Goal: Task Accomplishment & Management: Complete application form

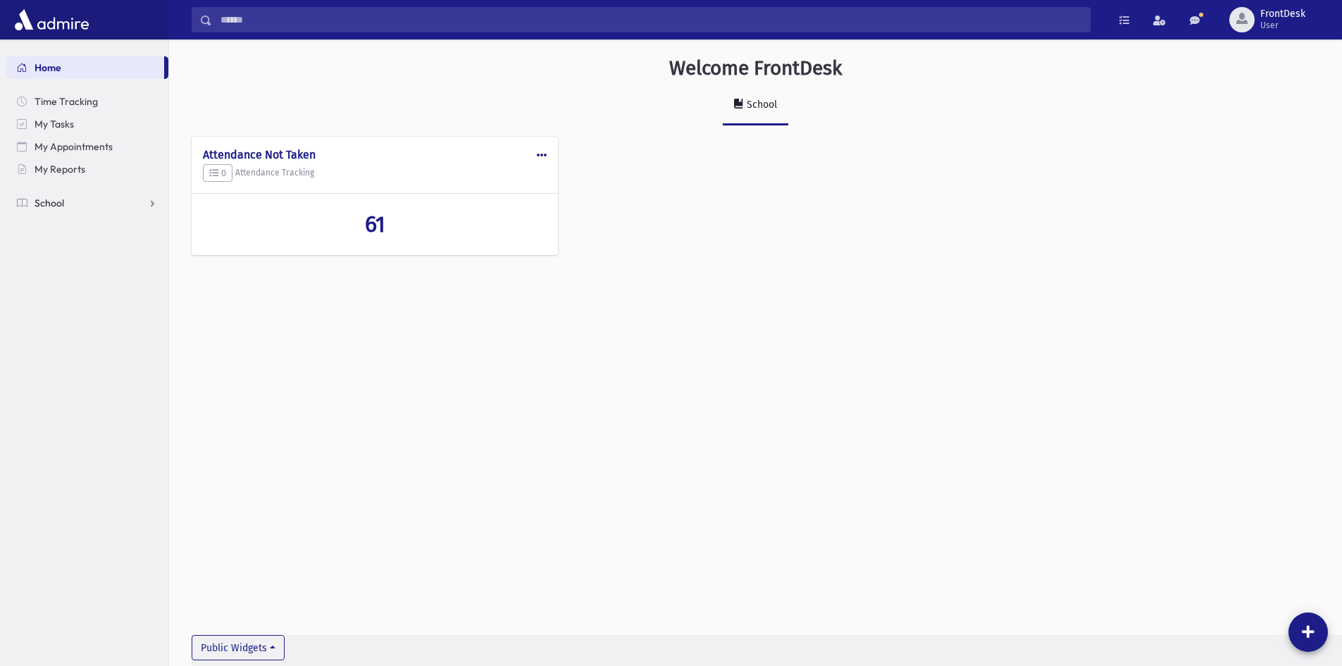
click at [130, 206] on link "School" at bounding box center [87, 203] width 163 height 23
click at [102, 248] on link "Attendance" at bounding box center [87, 248] width 163 height 23
click at [105, 291] on link "List" at bounding box center [87, 293] width 163 height 23
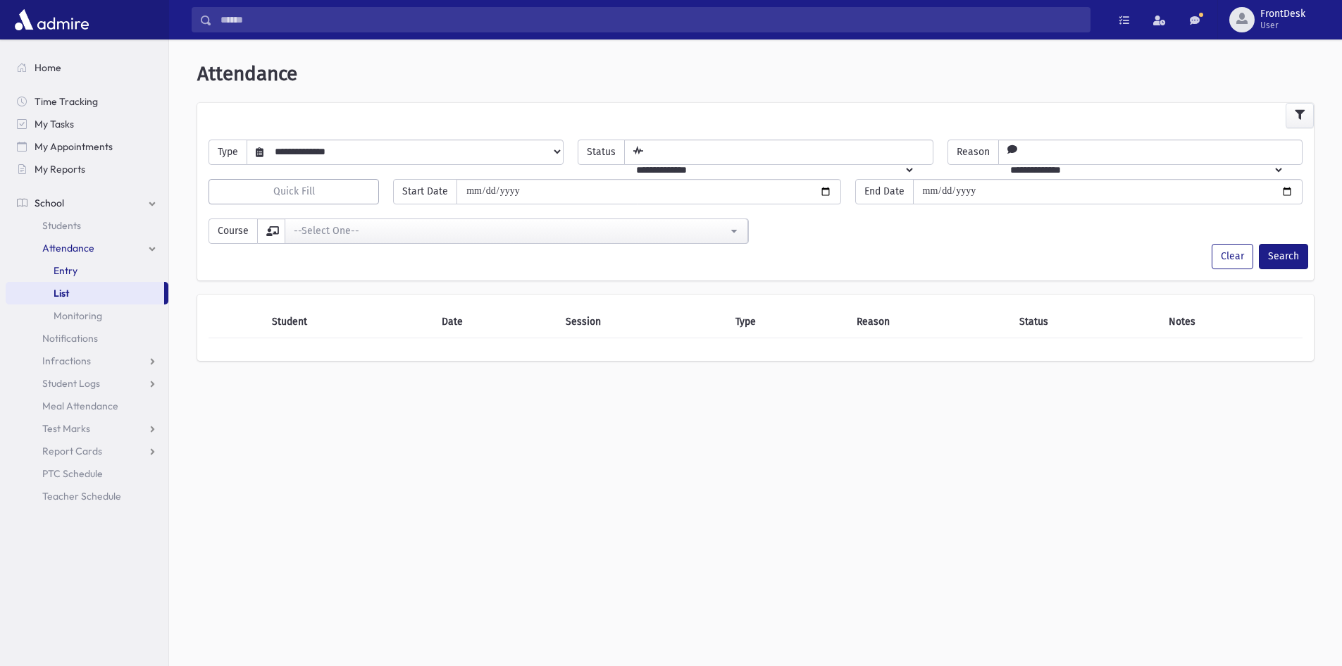
click at [104, 269] on link "Entry" at bounding box center [87, 270] width 163 height 23
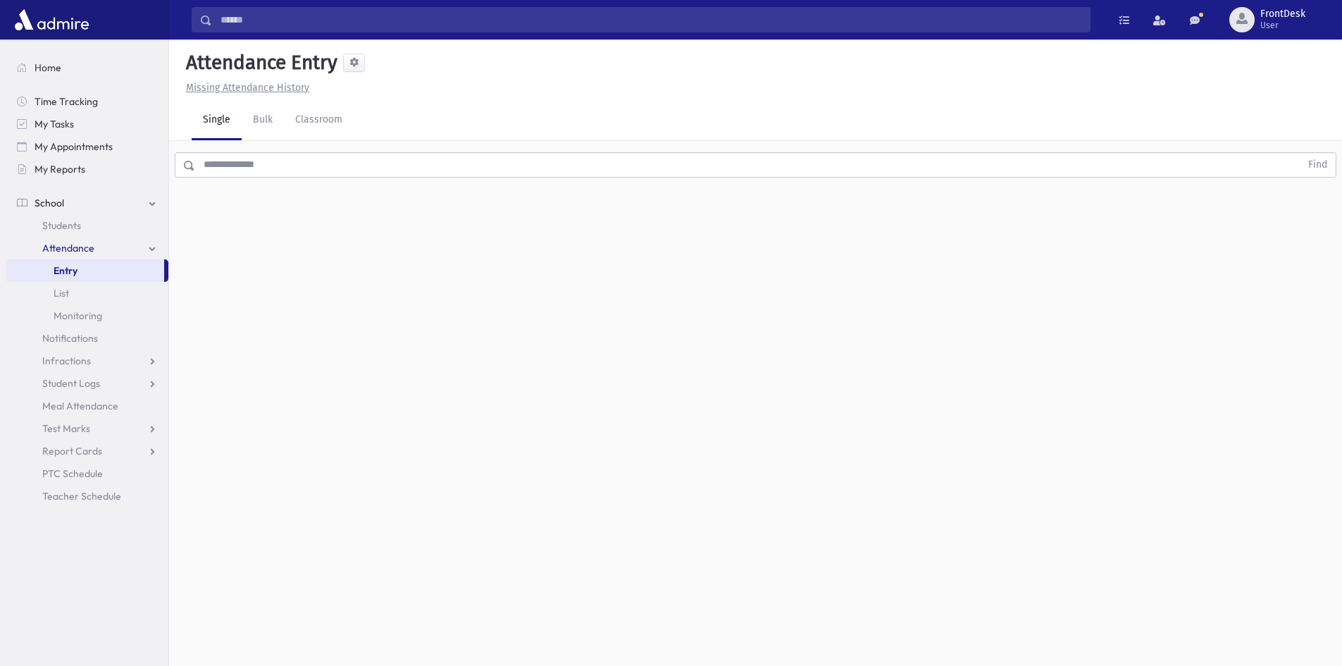
click at [293, 148] on div "Find" at bounding box center [755, 162] width 1173 height 42
click at [293, 157] on input "text" at bounding box center [747, 164] width 1105 height 25
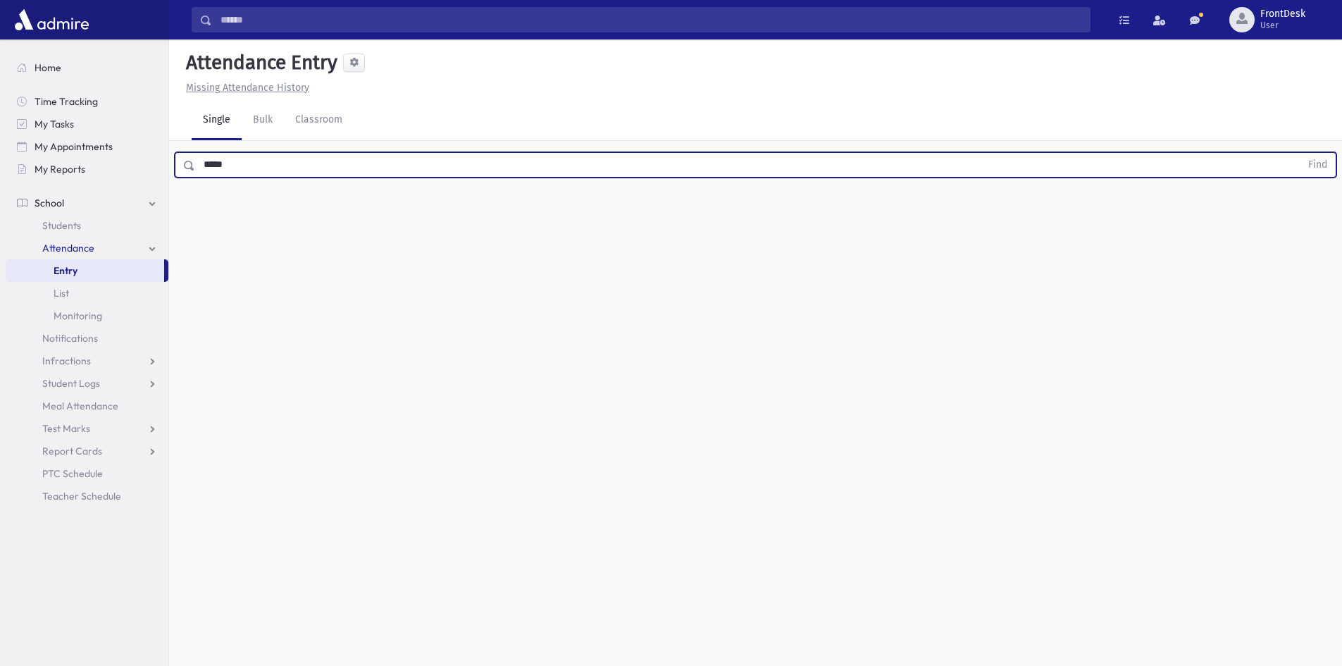
type input "*****"
click at [1300, 153] on button "Find" at bounding box center [1318, 165] width 36 height 24
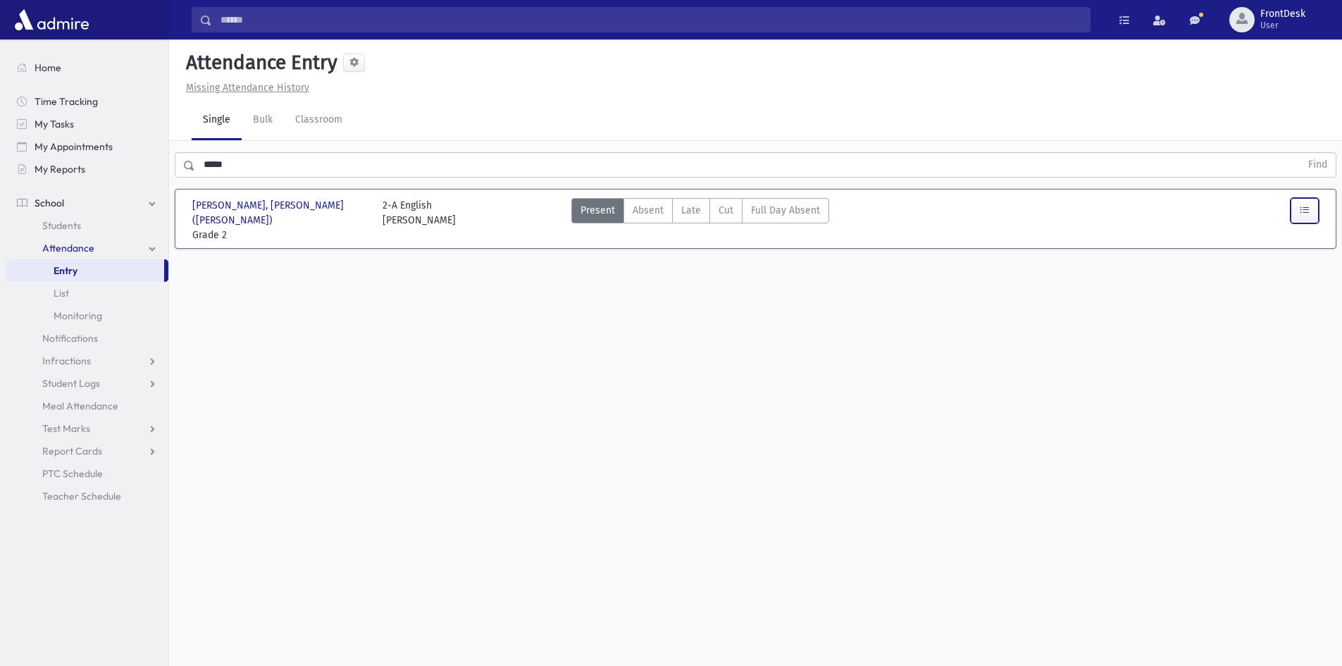
click at [1312, 198] on button "button" at bounding box center [1305, 210] width 28 height 25
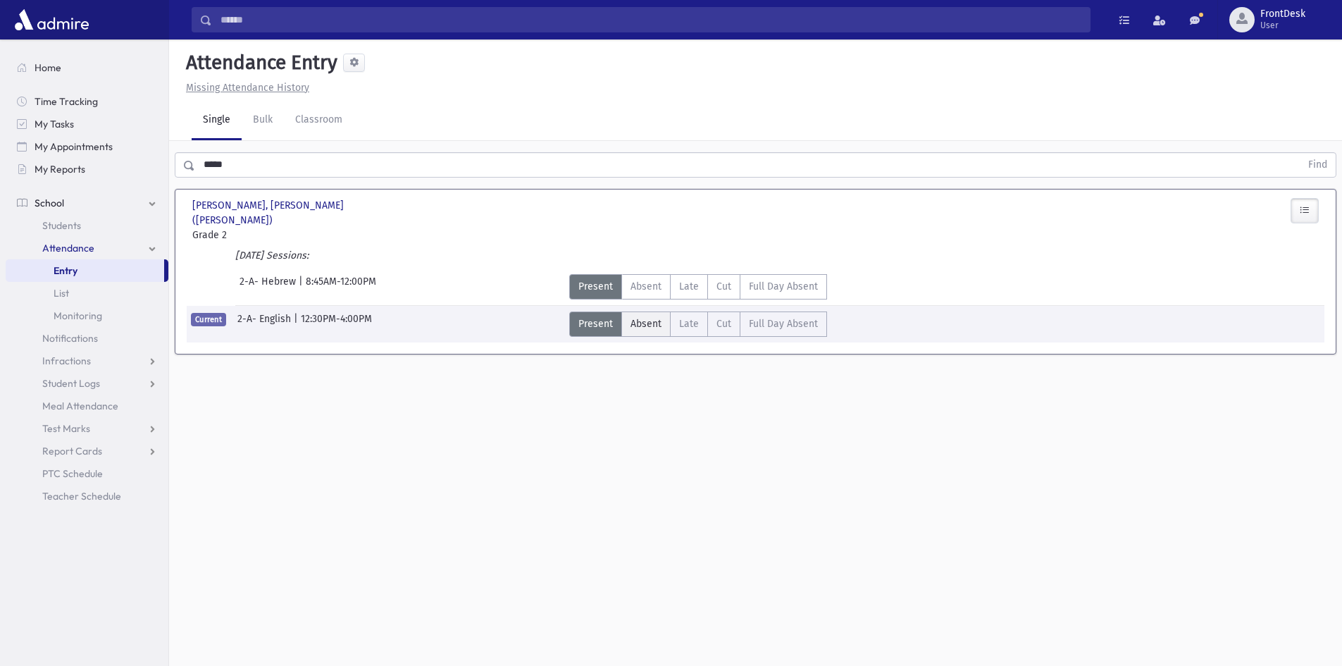
click at [635, 316] on span "Absent" at bounding box center [646, 323] width 31 height 15
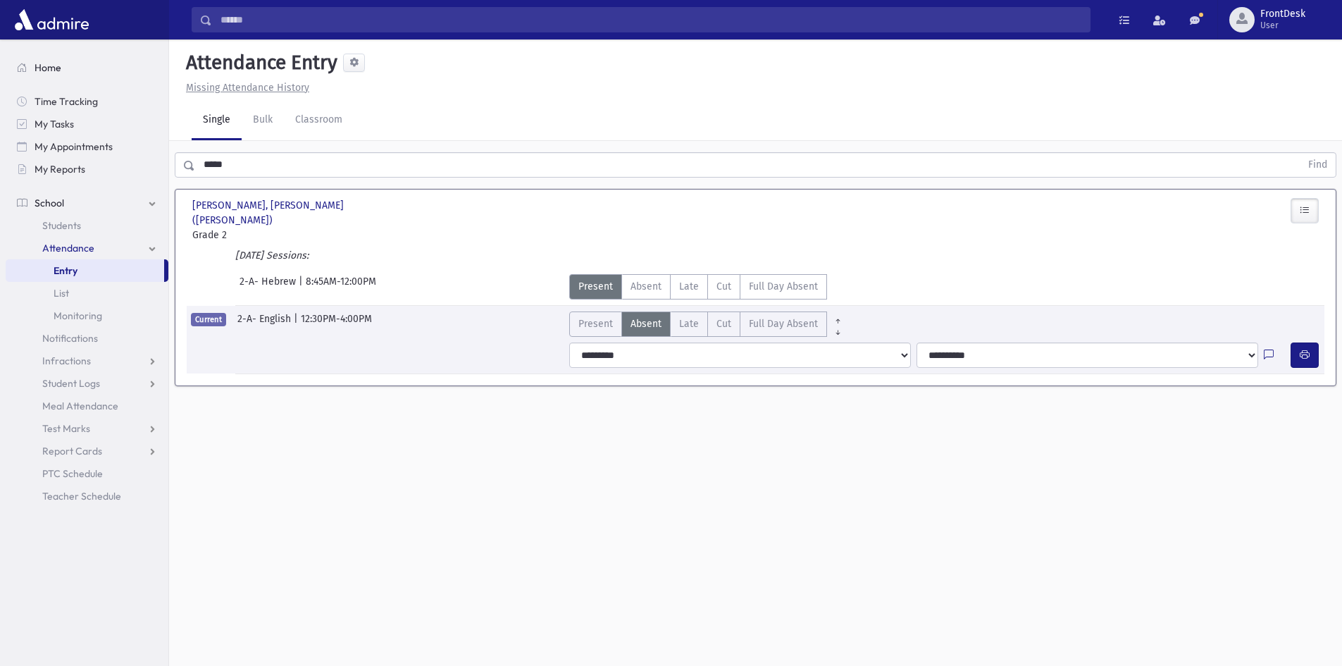
click at [49, 73] on span "Home" at bounding box center [48, 67] width 27 height 13
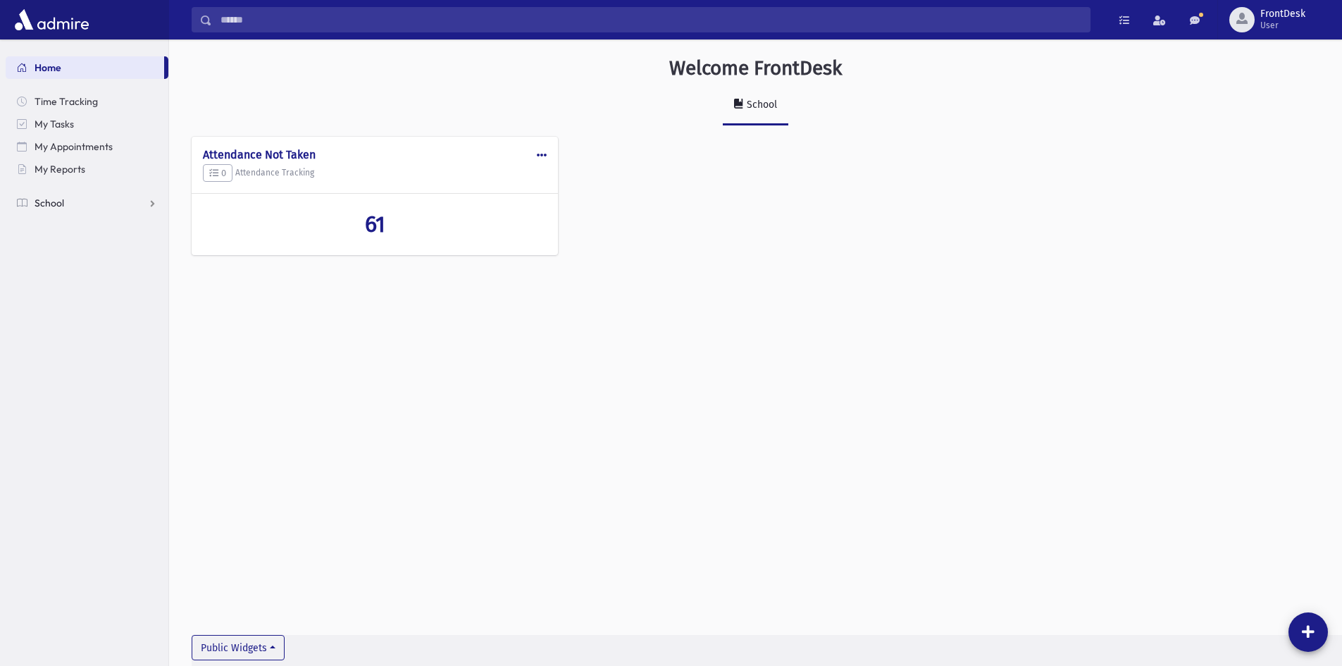
click at [91, 212] on link "School" at bounding box center [87, 203] width 163 height 23
click at [108, 249] on link "Attendance" at bounding box center [87, 248] width 163 height 23
click at [100, 287] on link "List" at bounding box center [87, 293] width 163 height 23
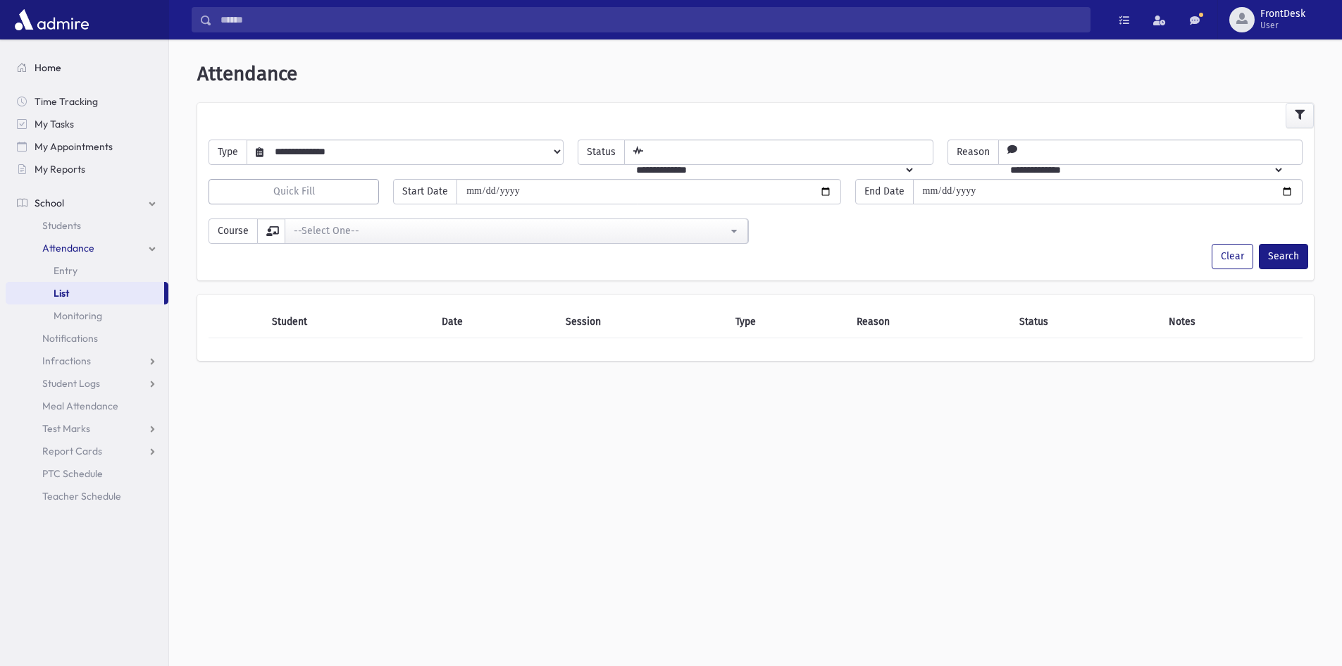
click at [94, 71] on link "Home" at bounding box center [87, 67] width 163 height 23
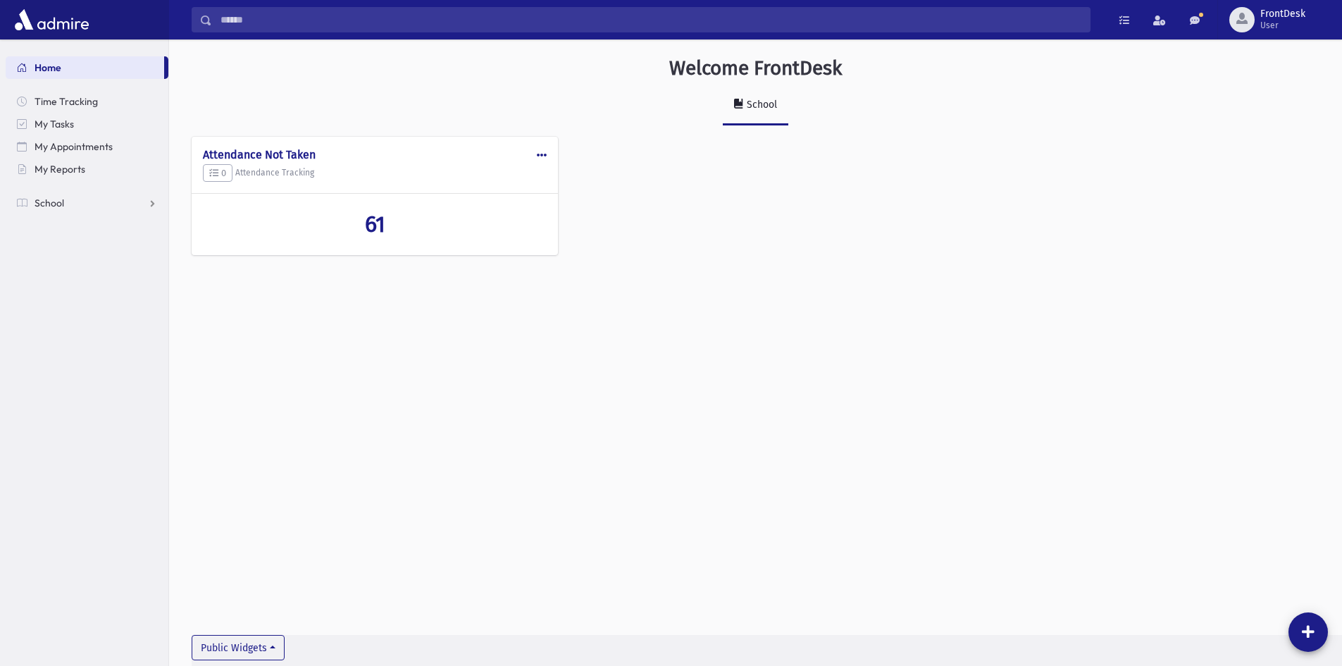
click at [84, 218] on section "Home Time Tracking My Tasks My Appointments My Reports School School Students A…" at bounding box center [84, 352] width 168 height 626
click at [84, 211] on link "School" at bounding box center [87, 203] width 163 height 23
click at [105, 256] on link "Attendance" at bounding box center [87, 248] width 163 height 23
click at [82, 268] on link "Entry" at bounding box center [87, 270] width 163 height 23
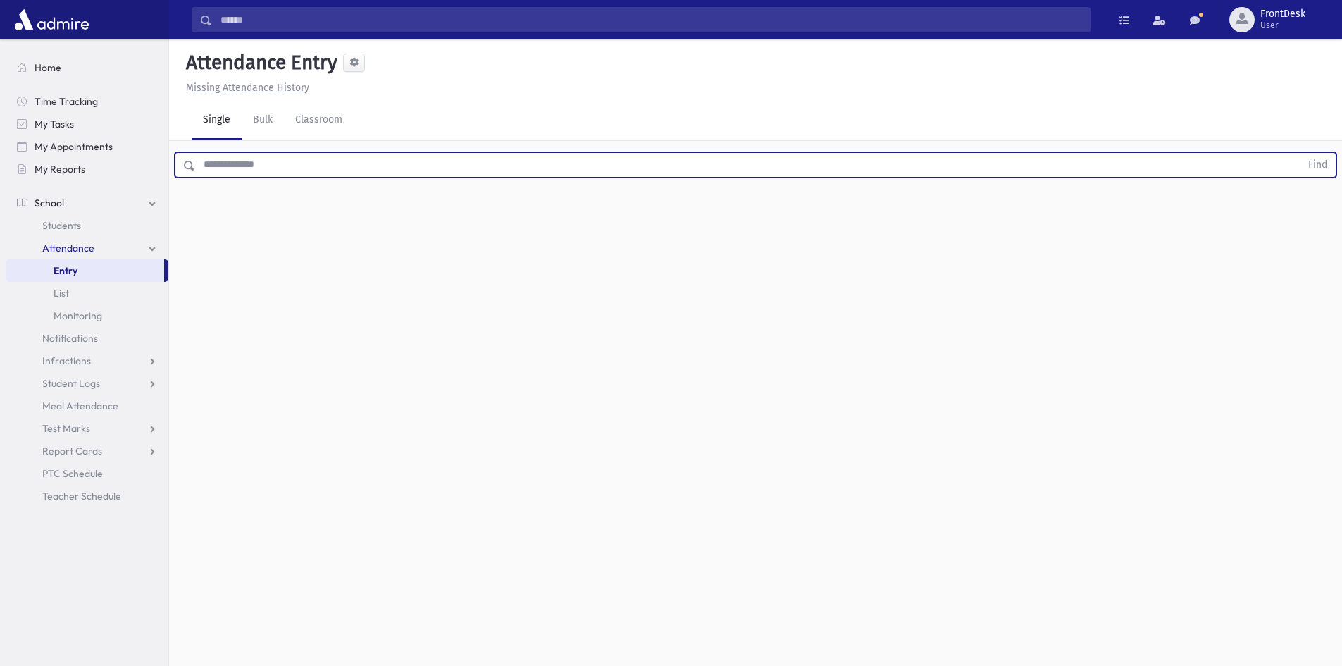
click at [252, 169] on input "text" at bounding box center [747, 164] width 1105 height 25
type input "****"
